Goal: Transaction & Acquisition: Purchase product/service

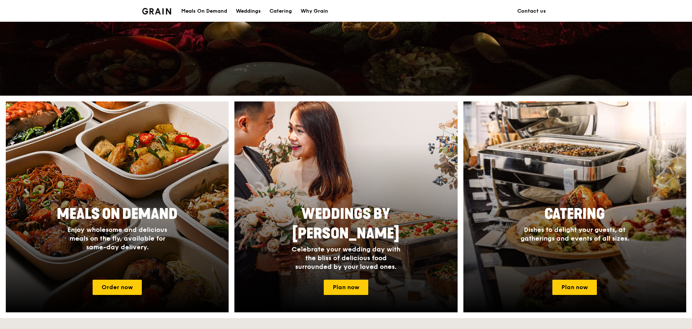
scroll to position [198, 0]
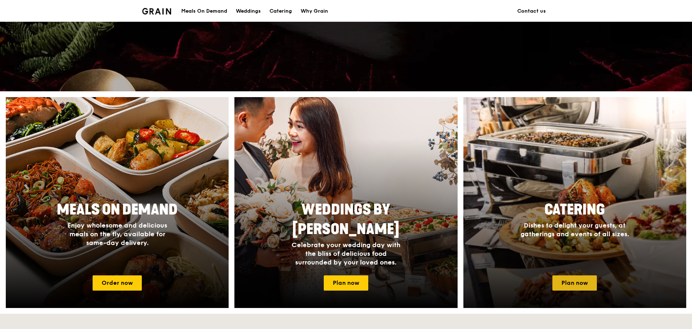
drag, startPoint x: 582, startPoint y: 282, endPoint x: 579, endPoint y: 282, distance: 3.6
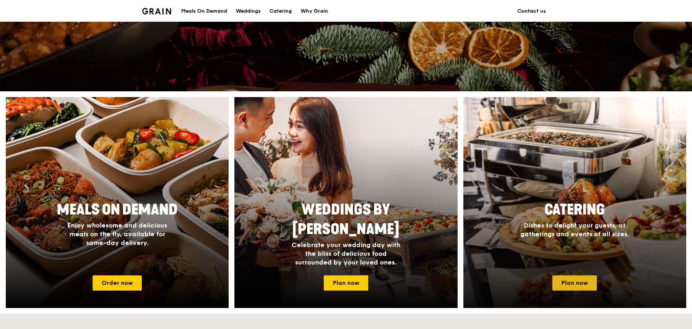
click at [582, 282] on link "Plan now" at bounding box center [575, 282] width 45 height 15
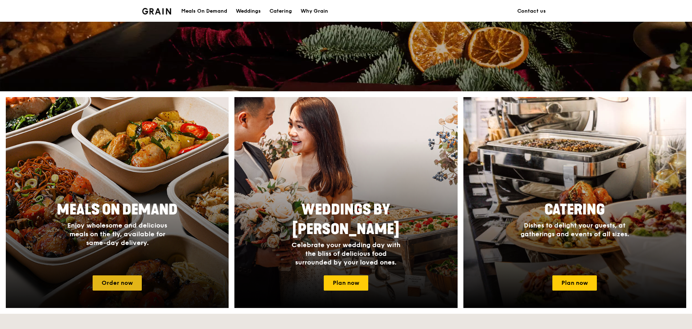
click at [116, 277] on link "Order now" at bounding box center [117, 282] width 49 height 15
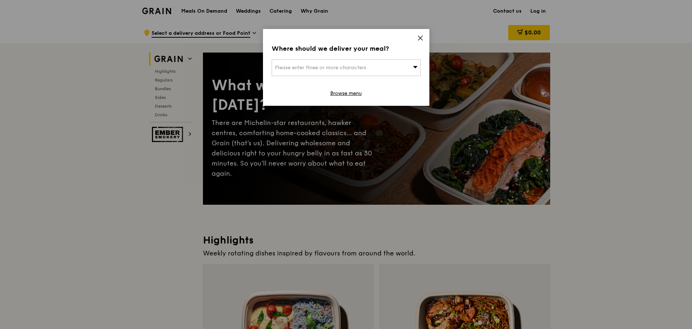
click at [388, 68] on div "Please enter three or more characters" at bounding box center [346, 67] width 149 height 17
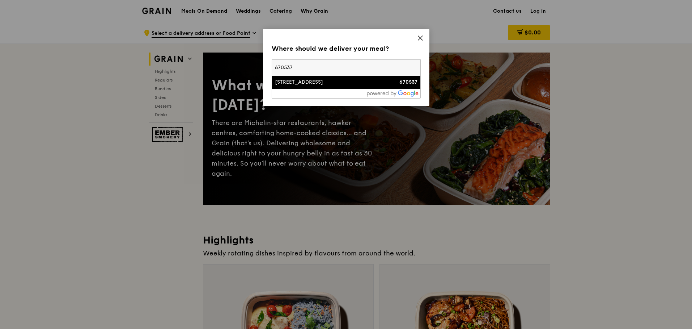
type input "670537"
click at [357, 83] on div "537 Bukit Panjang Ring Road" at bounding box center [328, 82] width 107 height 7
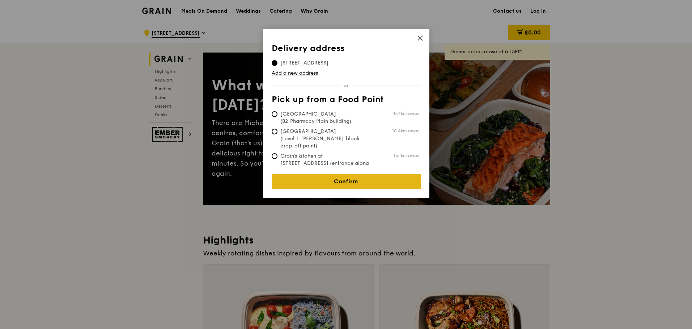
click at [376, 178] on link "Confirm" at bounding box center [346, 181] width 149 height 15
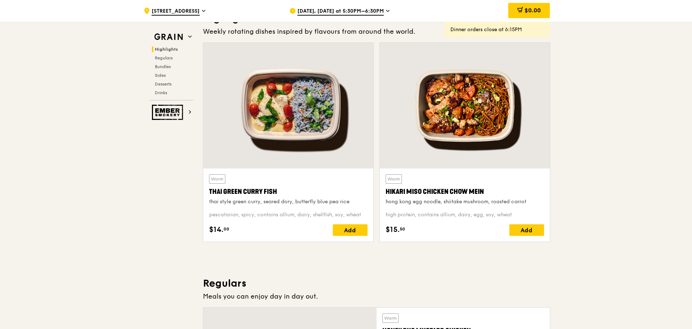
scroll to position [236, 0]
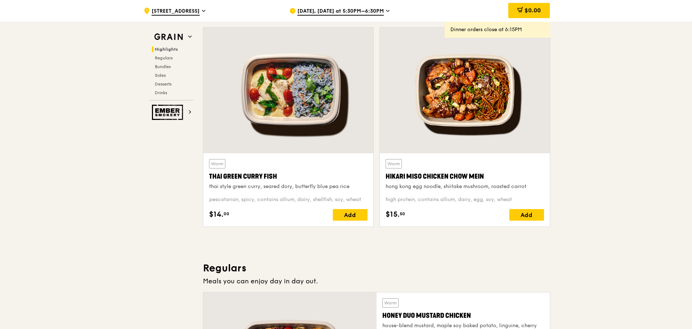
click at [361, 223] on div "Warm Thai Green Curry Fish thai style green curry, seared dory, butterfly blue …" at bounding box center [288, 189] width 170 height 73
click at [360, 218] on div "Add" at bounding box center [350, 215] width 35 height 12
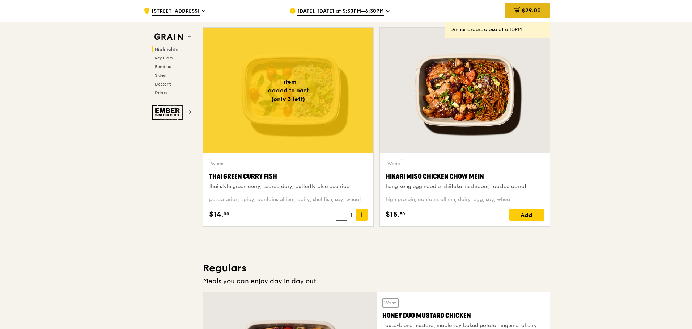
click at [531, 8] on span "$29.00" at bounding box center [531, 10] width 19 height 7
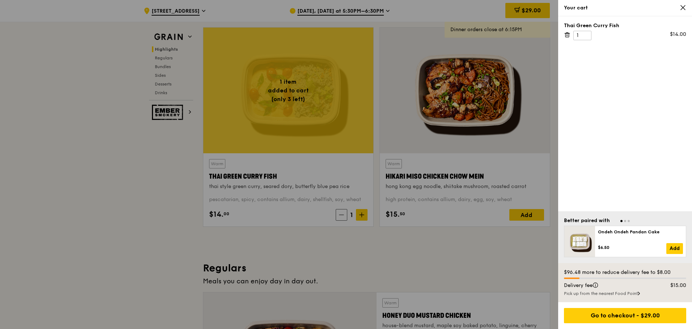
click at [385, 12] on div at bounding box center [346, 164] width 692 height 329
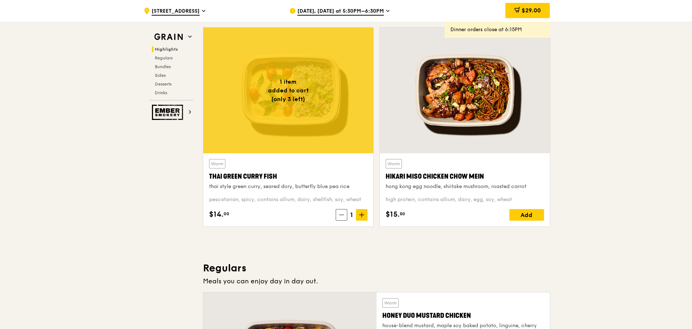
click at [386, 12] on icon at bounding box center [388, 11] width 4 height 7
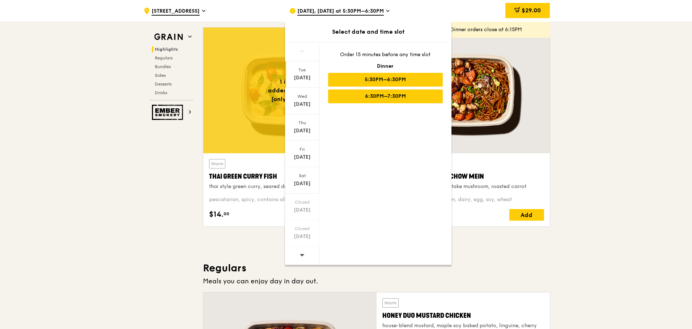
click at [380, 99] on div "6:30PM–7:30PM" at bounding box center [385, 96] width 115 height 14
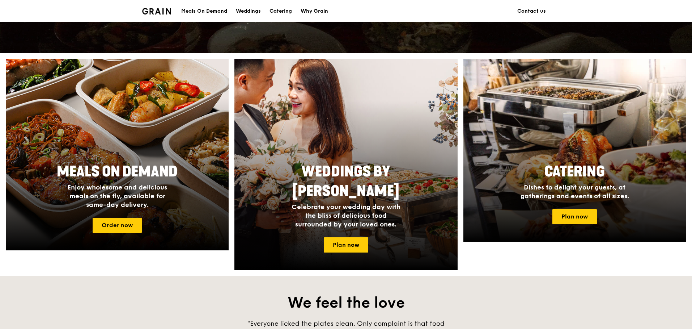
scroll to position [198, 0]
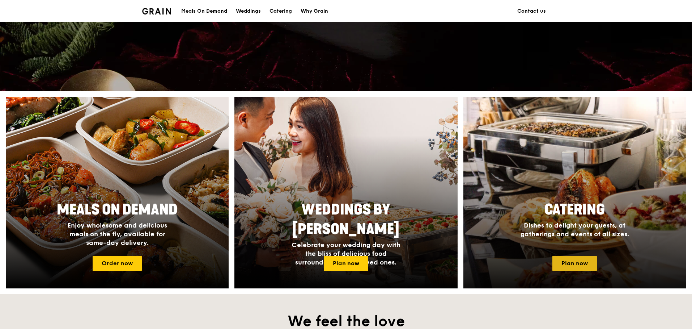
click at [586, 265] on link "Plan now" at bounding box center [575, 263] width 45 height 15
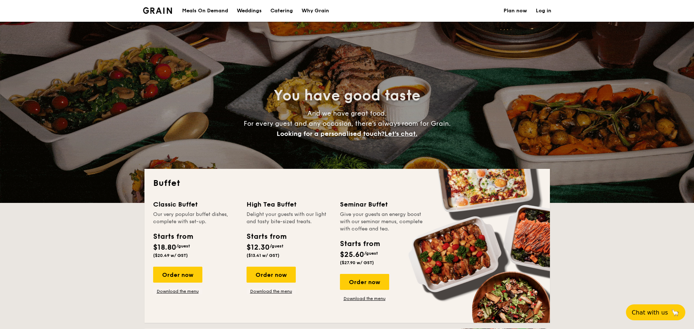
select select
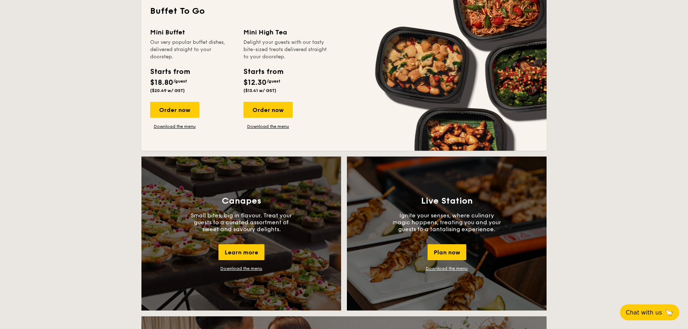
scroll to position [506, 0]
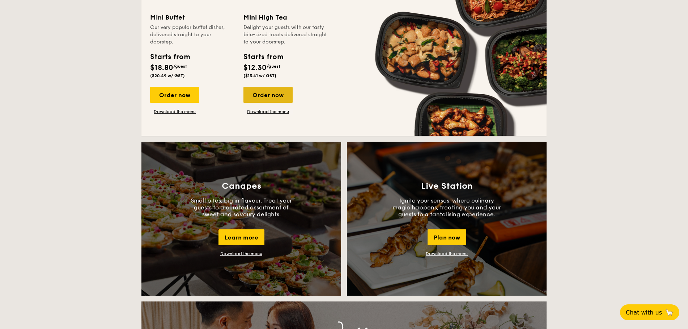
click at [279, 98] on div "Order now" at bounding box center [268, 95] width 49 height 16
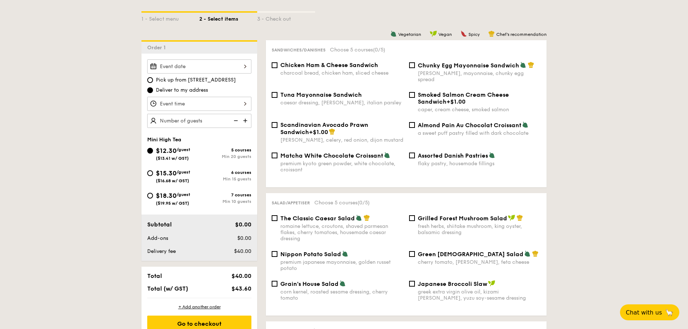
scroll to position [82, 0]
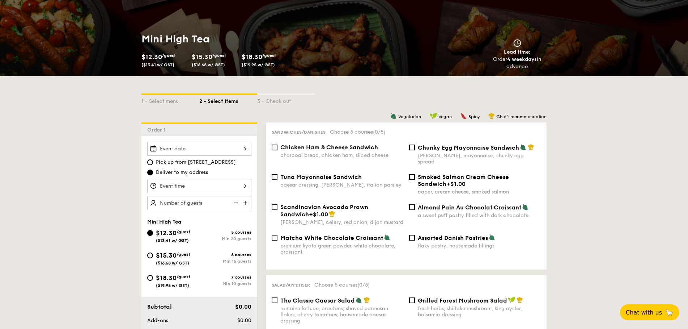
select select
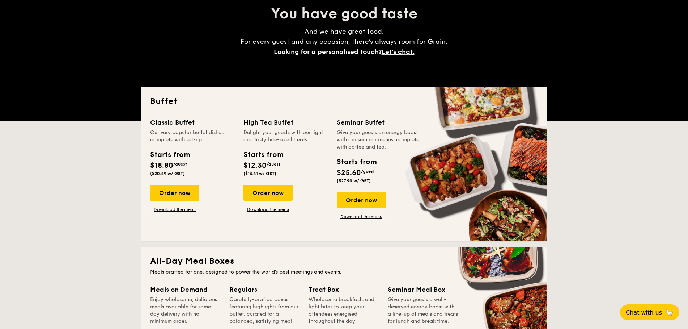
scroll to position [1138, 0]
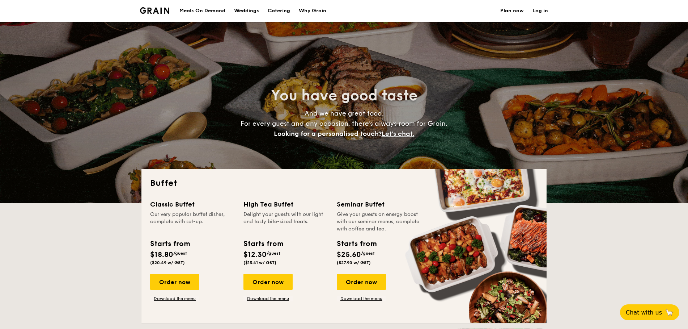
select select
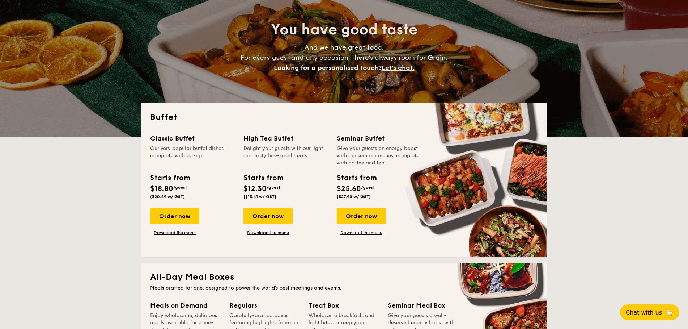
scroll to position [68, 0]
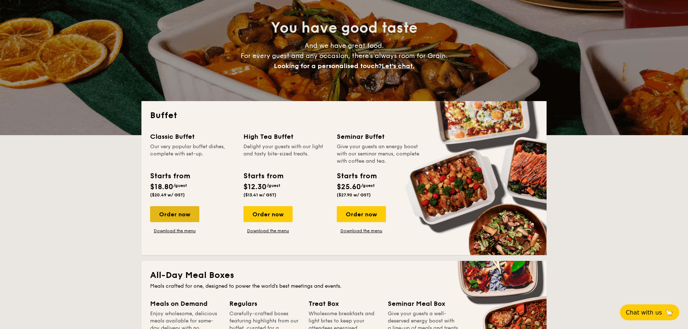
click at [181, 215] on div "Order now" at bounding box center [174, 214] width 49 height 16
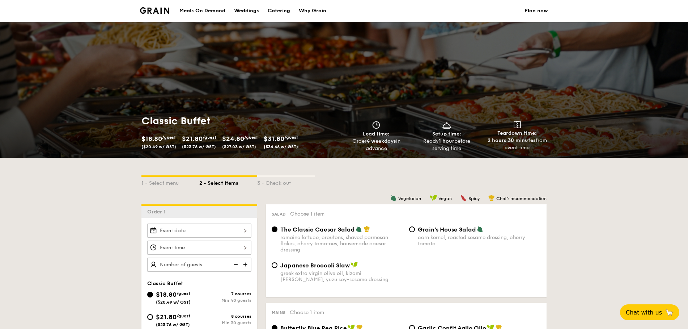
click at [280, 10] on div "Catering" at bounding box center [279, 11] width 22 height 22
select select
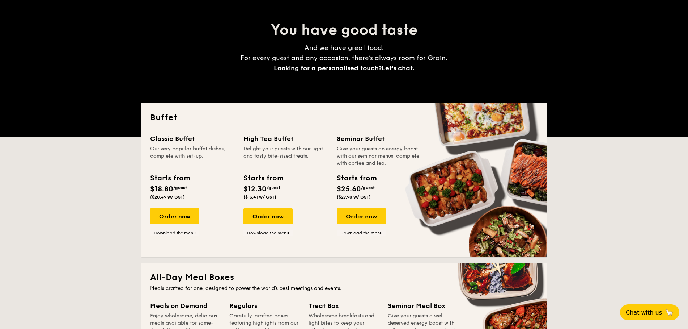
scroll to position [116, 0]
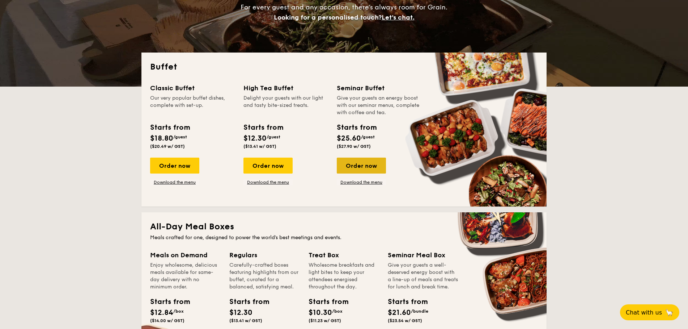
click at [354, 160] on div "Order now" at bounding box center [361, 165] width 49 height 16
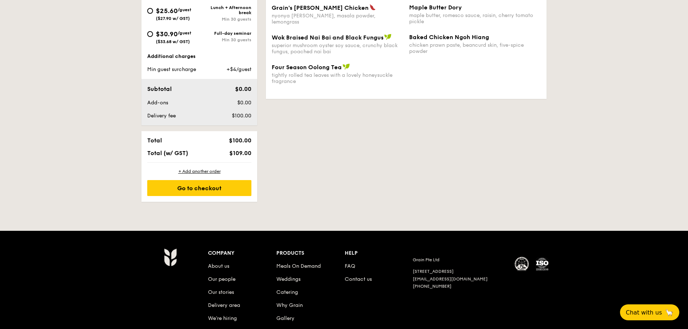
scroll to position [343, 0]
